Goal: Register for event/course

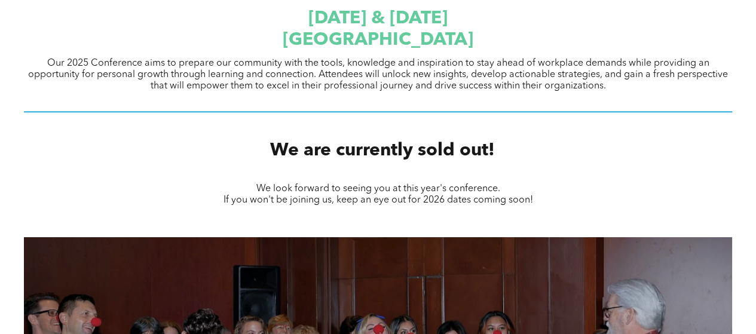
scroll to position [398, 0]
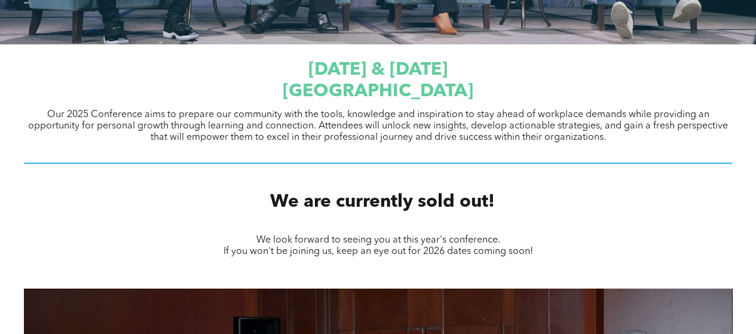
click at [390, 82] on span "[GEOGRAPHIC_DATA]" at bounding box center [378, 91] width 191 height 18
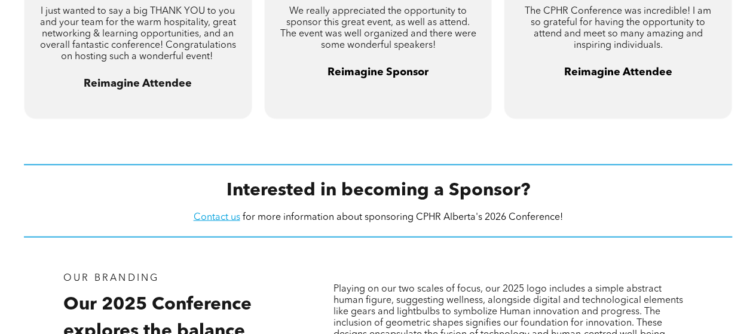
scroll to position [1035, 0]
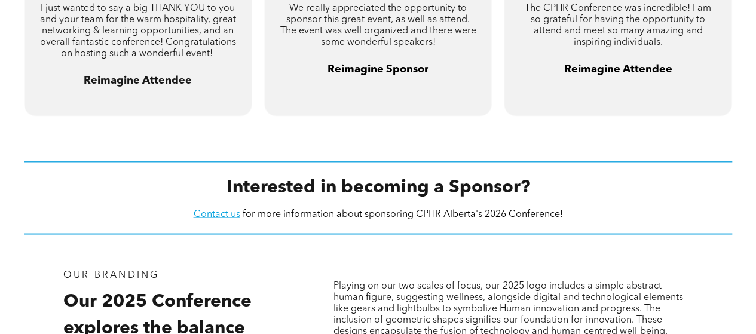
click at [531, 216] on span "for more information about sponsoring CPHR Alberta's 2026 Conference!" at bounding box center [403, 214] width 320 height 10
drag, startPoint x: 557, startPoint y: 212, endPoint x: 549, endPoint y: 212, distance: 9.0
click at [549, 212] on span "for more information about sponsoring CPHR Alberta's 2026 Conference!" at bounding box center [403, 214] width 320 height 10
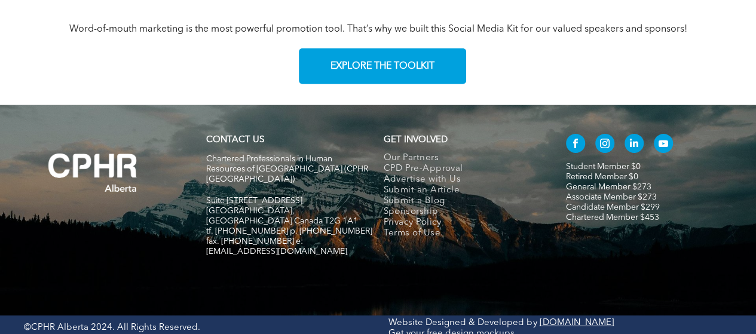
scroll to position [1628, 0]
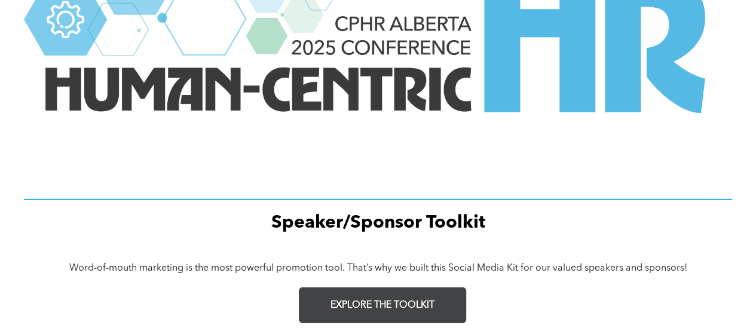
click at [387, 311] on span "EXPLORE THE TOOLKIT" at bounding box center [382, 305] width 104 height 11
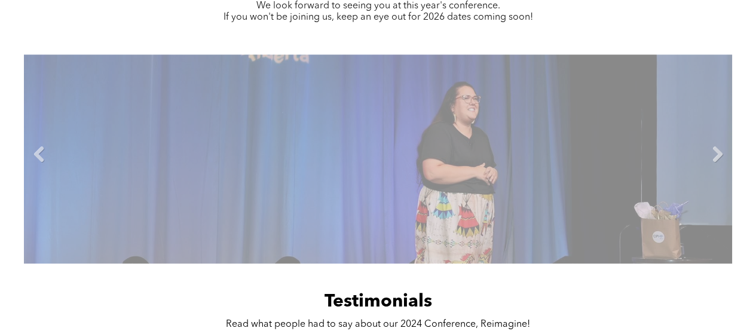
scroll to position [717, 0]
